Goal: Task Accomplishment & Management: Manage account settings

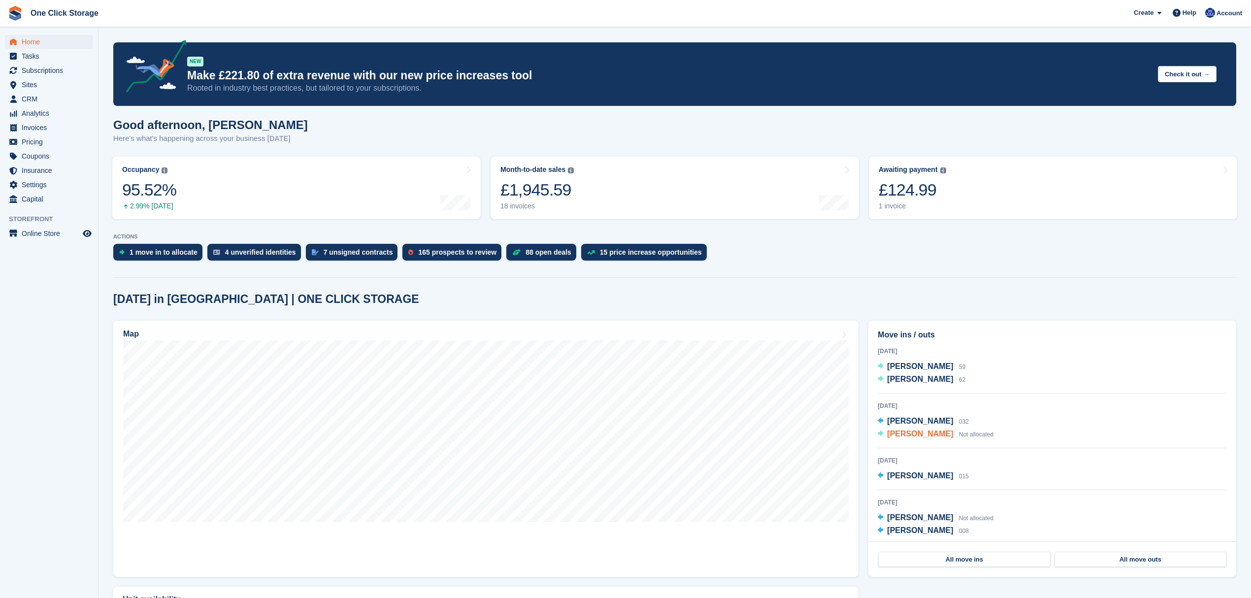
click at [918, 436] on span "Patrick Brannan" at bounding box center [920, 433] width 66 height 8
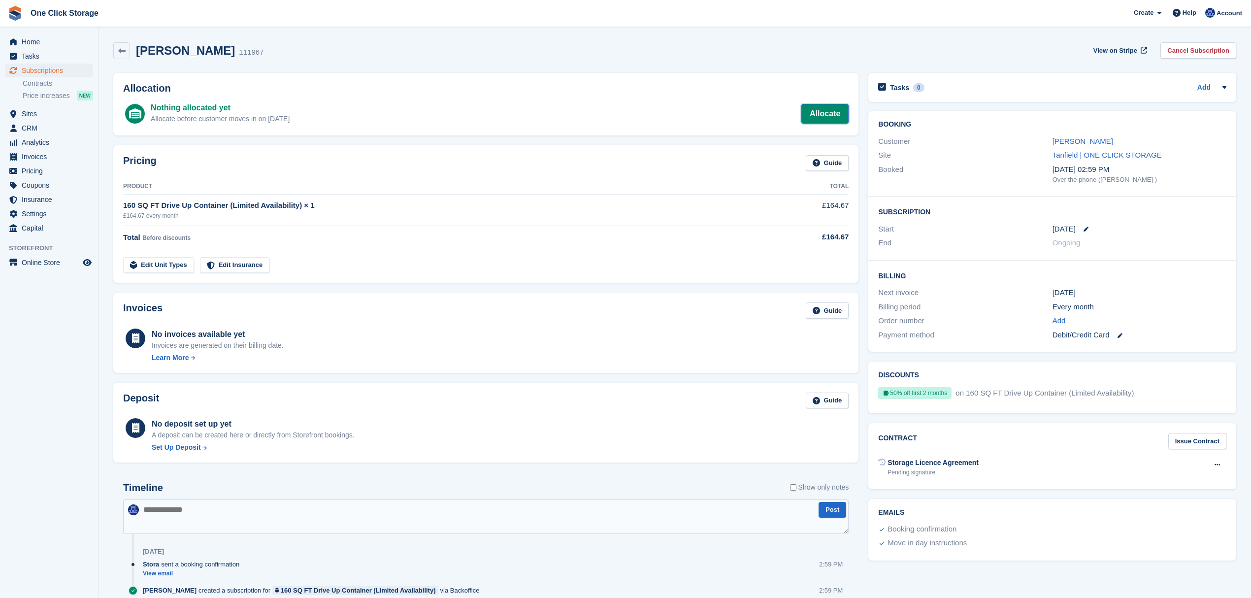
click at [839, 118] on link "Allocate" at bounding box center [824, 114] width 47 height 20
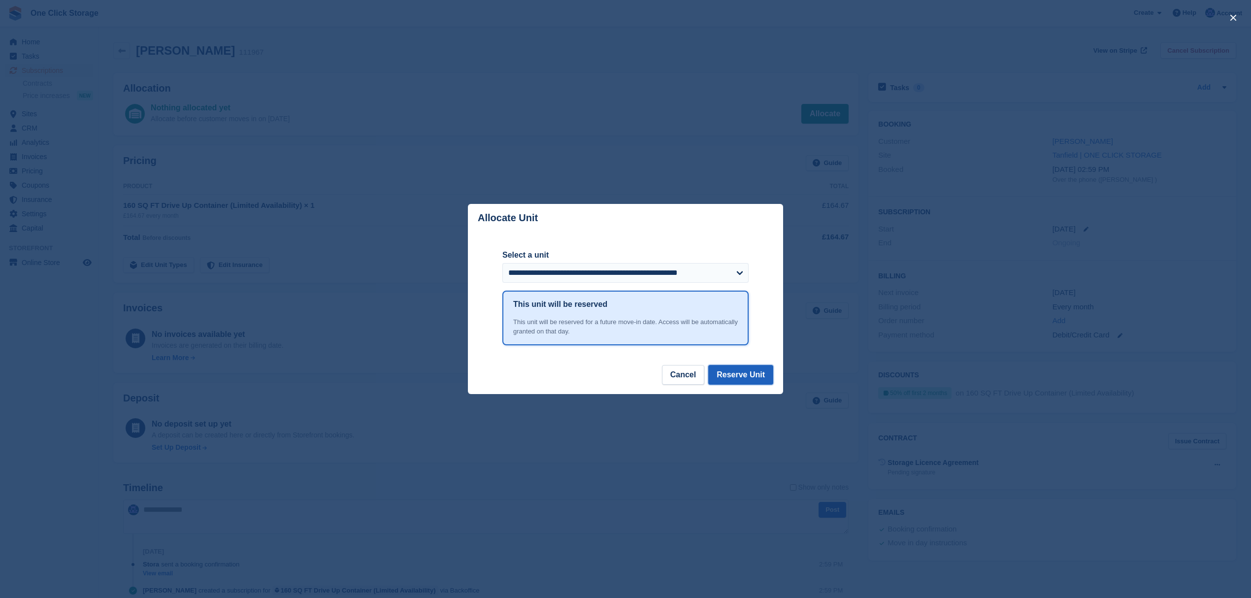
click at [727, 377] on button "Reserve Unit" at bounding box center [740, 375] width 65 height 20
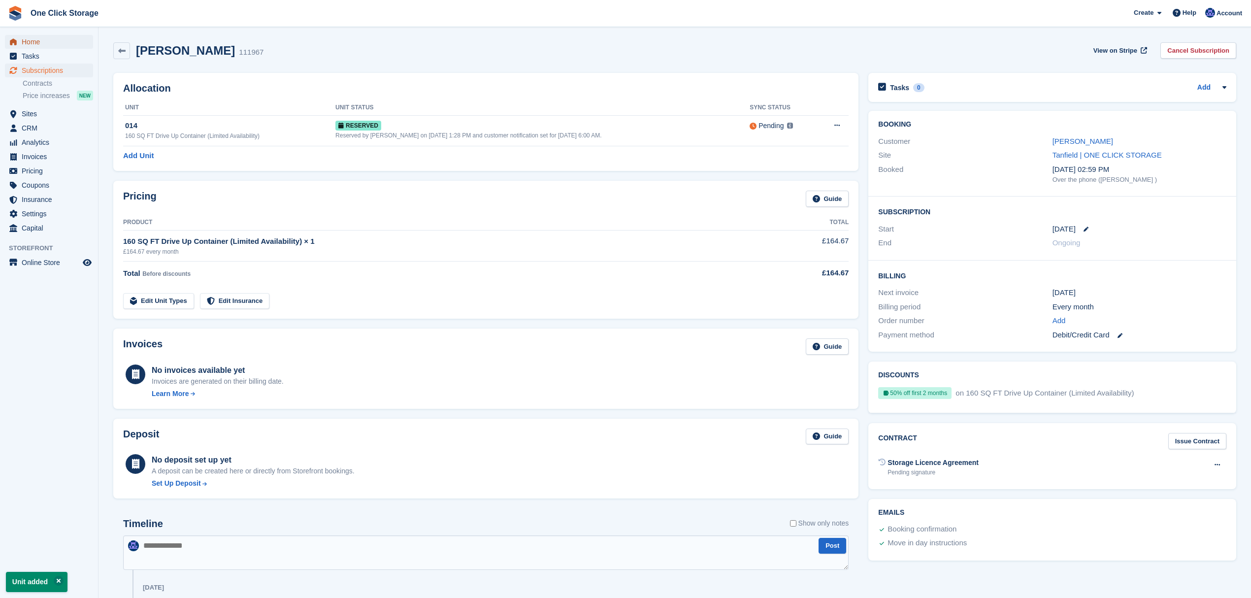
click at [38, 38] on span "Home" at bounding box center [51, 42] width 59 height 14
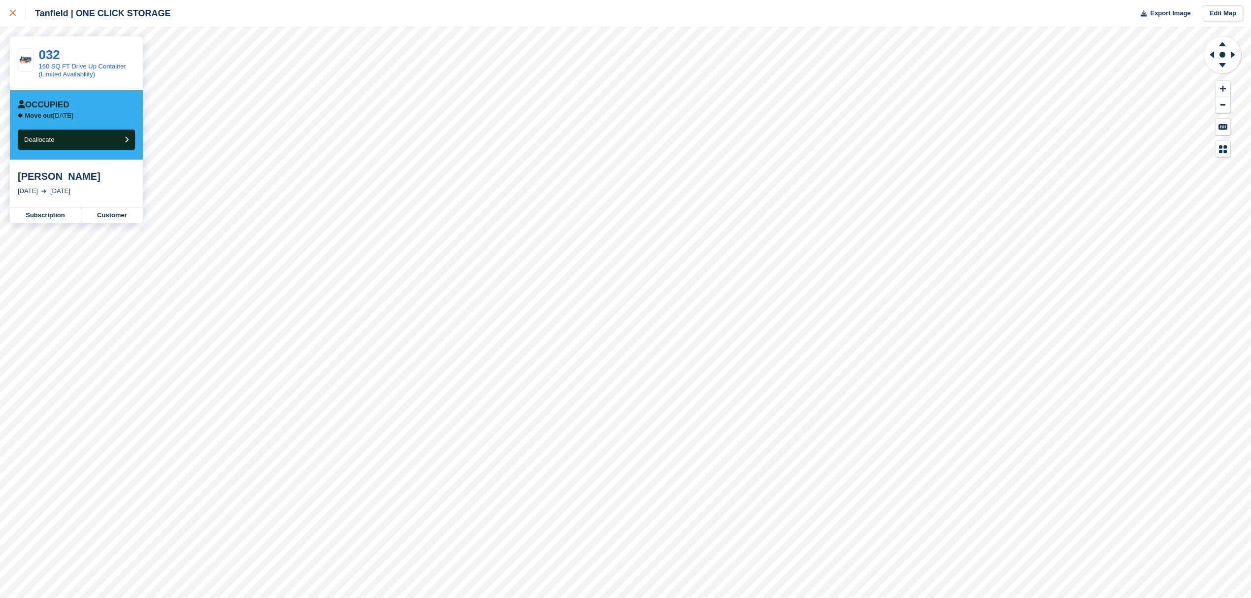
click at [9, 16] on link at bounding box center [13, 13] width 26 height 27
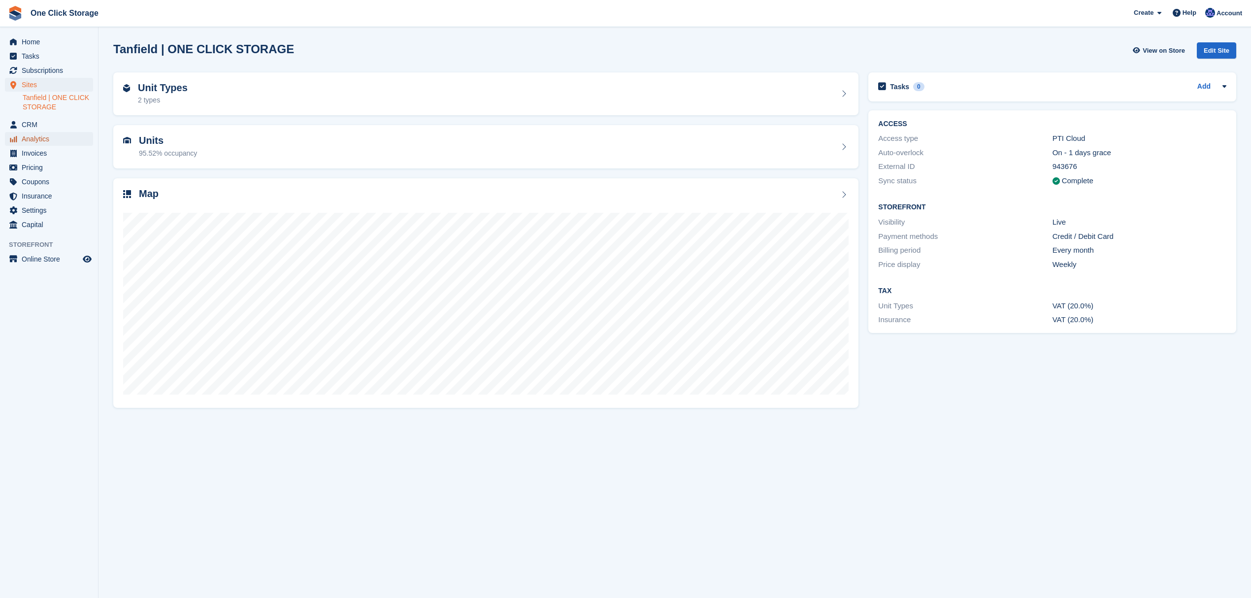
click at [48, 135] on span "Analytics" at bounding box center [51, 139] width 59 height 14
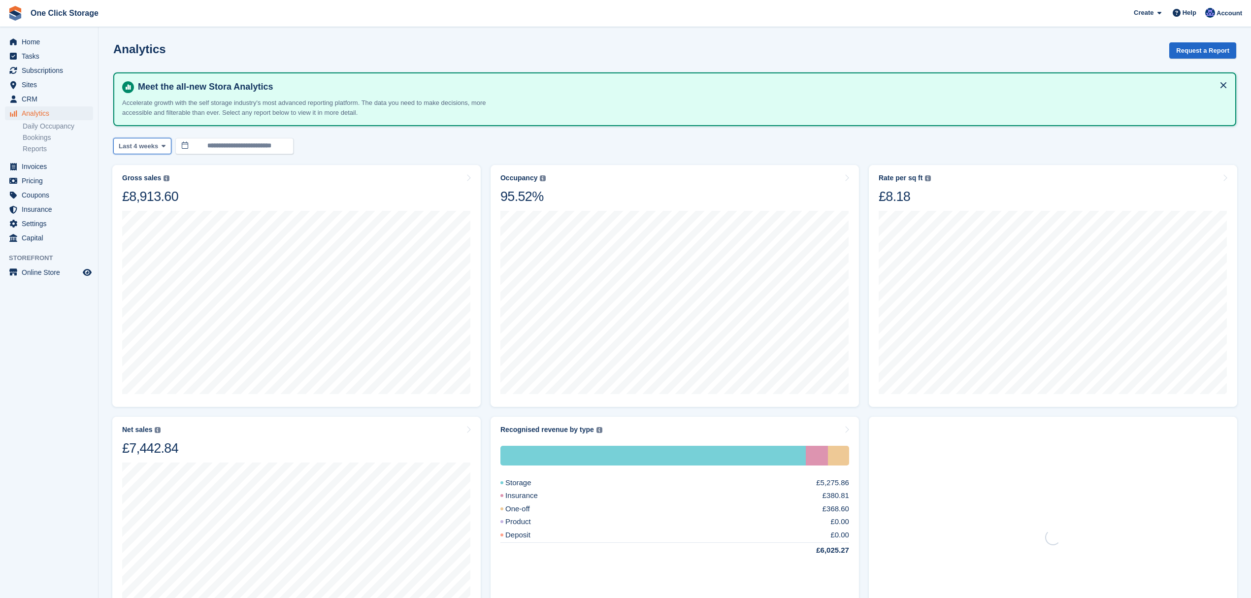
click at [162, 151] on button "Last 4 weeks" at bounding box center [142, 146] width 58 height 16
click at [170, 287] on link "Month to date" at bounding box center [161, 294] width 86 height 18
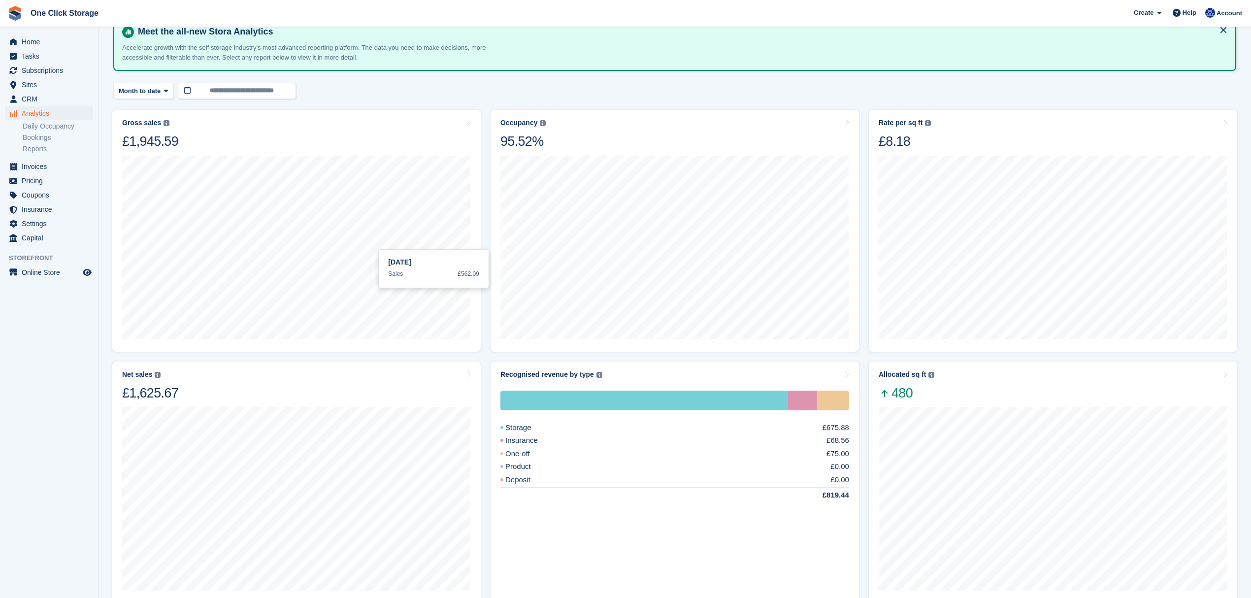
scroll to position [131, 0]
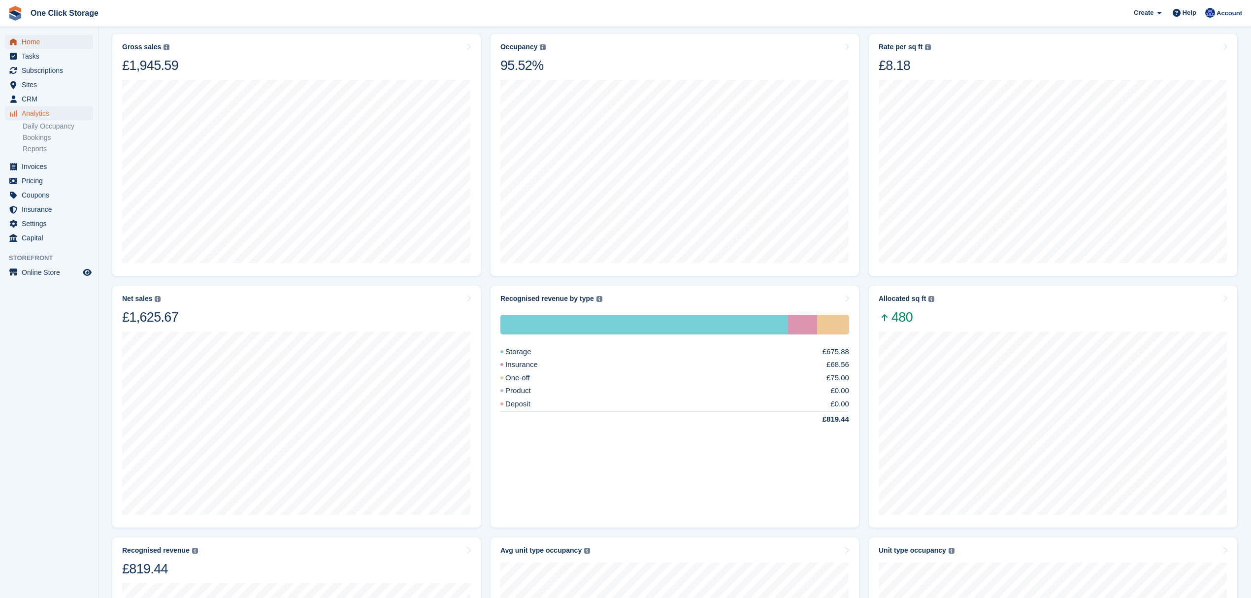
click at [42, 43] on span "Home" at bounding box center [51, 42] width 59 height 14
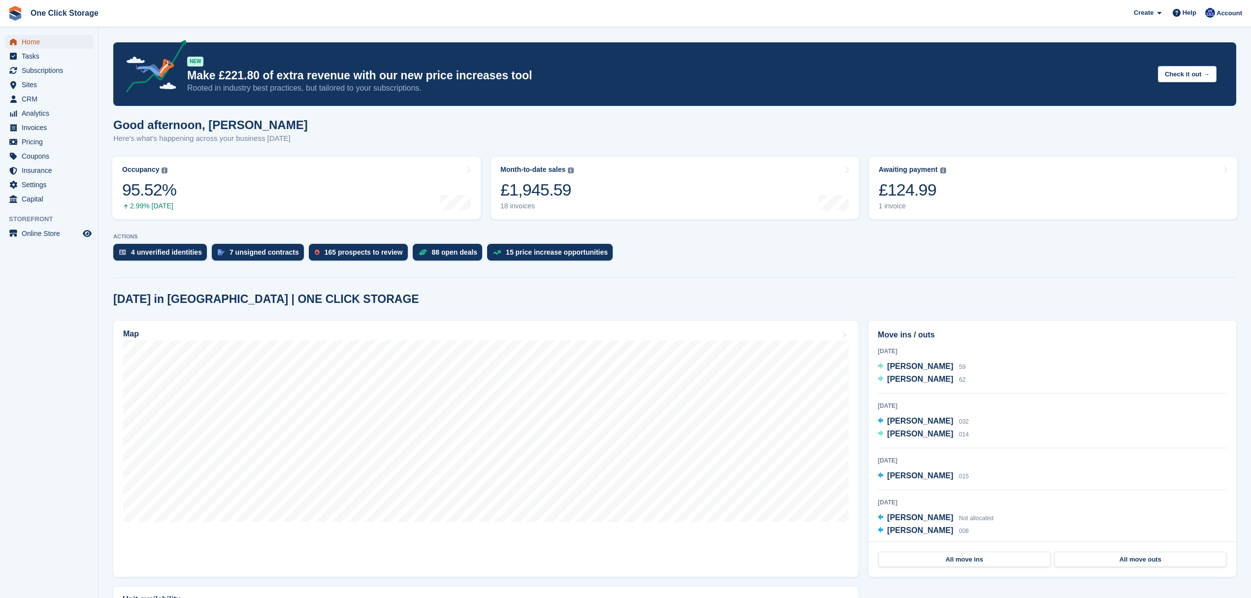
click at [34, 35] on span "Home" at bounding box center [51, 42] width 59 height 14
